Goal: Task Accomplishment & Management: Use online tool/utility

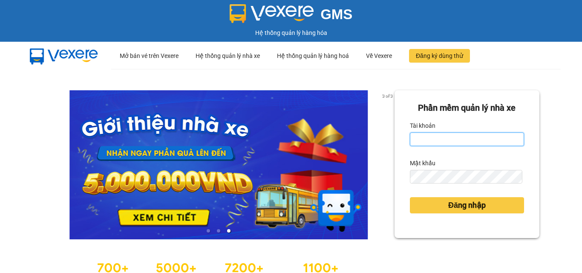
click at [427, 133] on input "Tài khoản" at bounding box center [467, 140] width 114 height 14
type input "dothihien.ductruong"
click at [441, 186] on form "Phần mềm quản lý nhà xe Tài khoản dothihien.ductruong Mật khẩu Đăng nhập" at bounding box center [467, 164] width 114 height 126
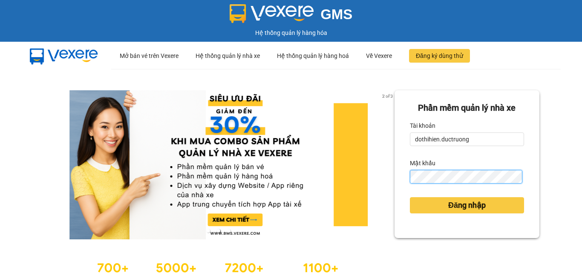
click at [410, 197] on button "Đăng nhập" at bounding box center [467, 205] width 114 height 16
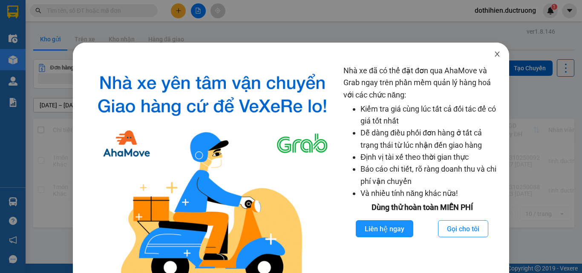
click at [496, 55] on span "Close" at bounding box center [497, 55] width 24 height 24
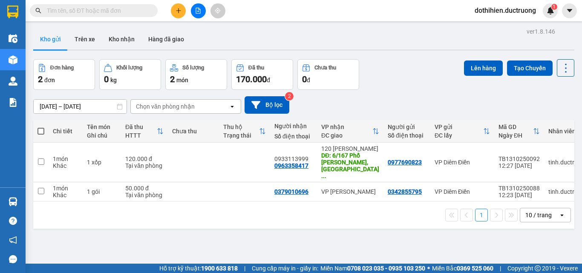
click at [128, 11] on input "text" at bounding box center [97, 10] width 101 height 9
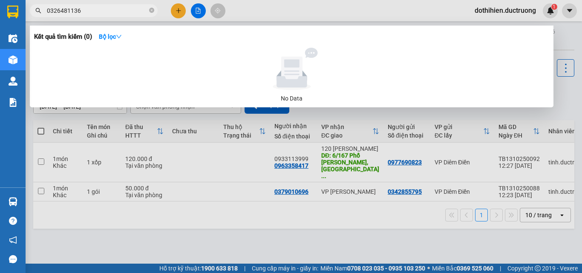
click at [104, 10] on input "0326481136" at bounding box center [97, 10] width 101 height 9
click at [104, 9] on input "0326481136" at bounding box center [97, 10] width 101 height 9
type input "0326481136"
